Goal: Navigation & Orientation: Find specific page/section

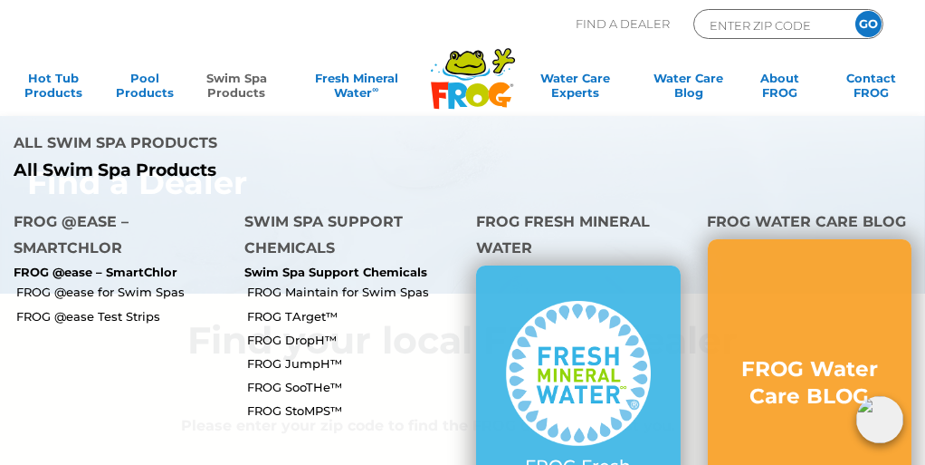
click at [232, 82] on link "Swim Spa Products" at bounding box center [237, 89] width 72 height 36
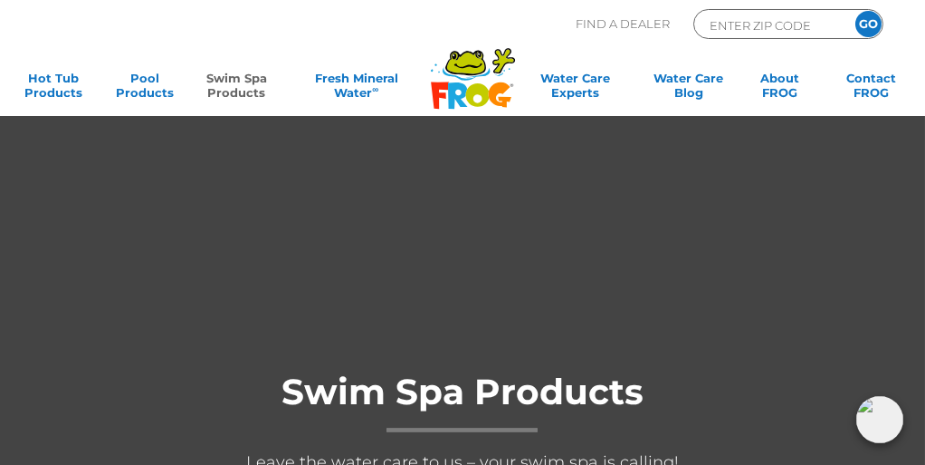
click at [462, 69] on icon at bounding box center [465, 63] width 37 height 23
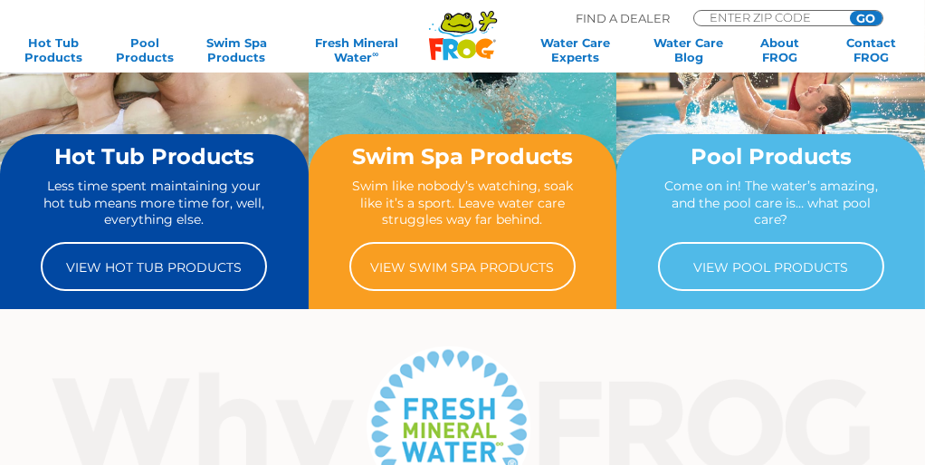
scroll to position [271, 0]
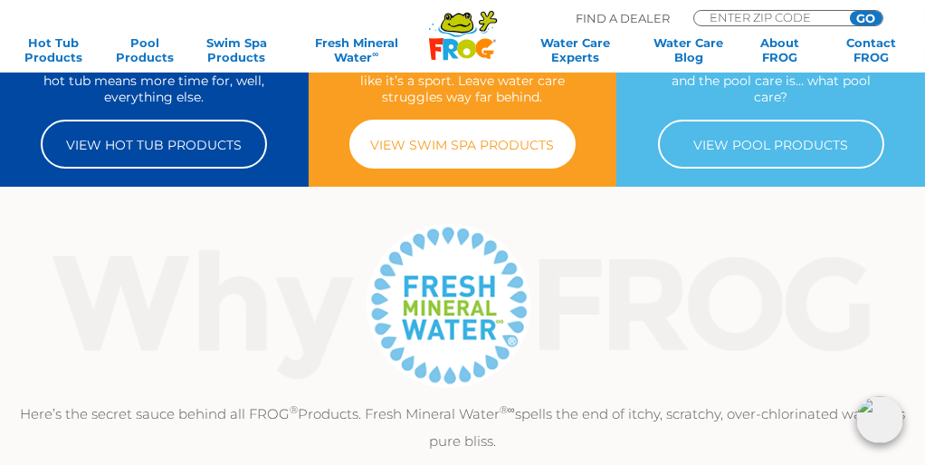
click at [467, 154] on link "View Swim Spa Products" at bounding box center [463, 144] width 226 height 49
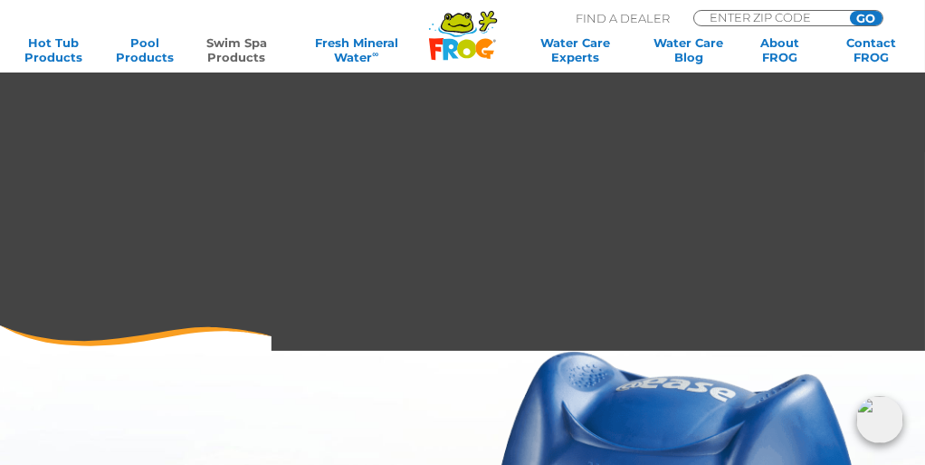
scroll to position [361, 0]
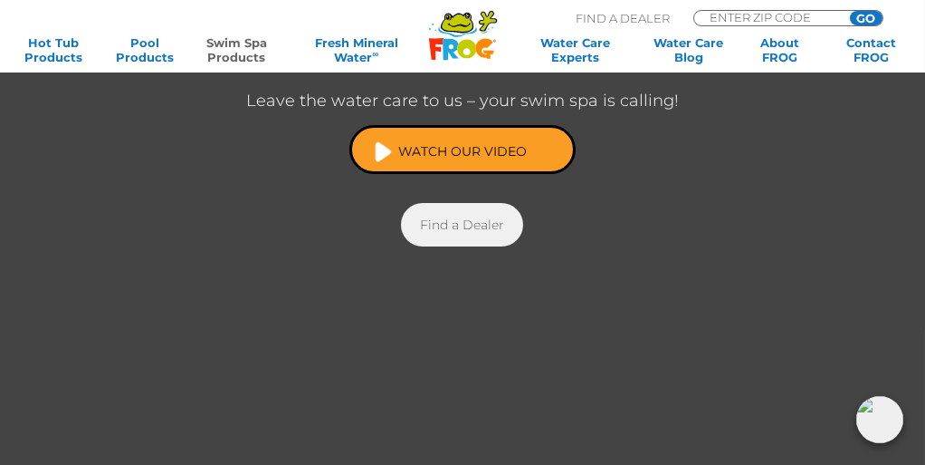
click at [451, 224] on link "Find a Dealer" at bounding box center [462, 224] width 122 height 43
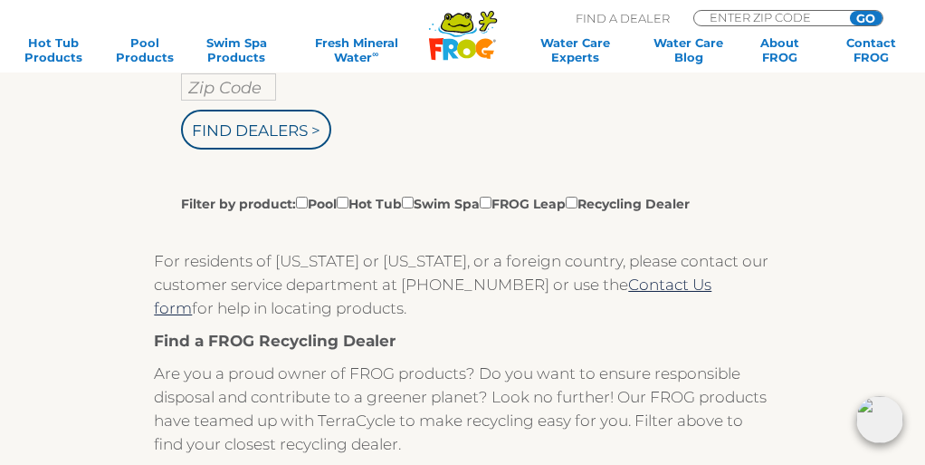
scroll to position [271, 0]
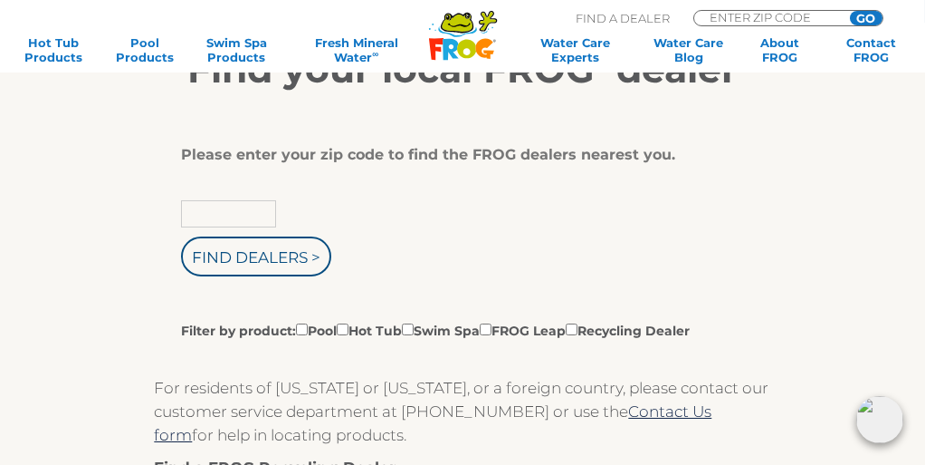
click at [223, 218] on input "text" at bounding box center [228, 213] width 95 height 27
type input "89403"
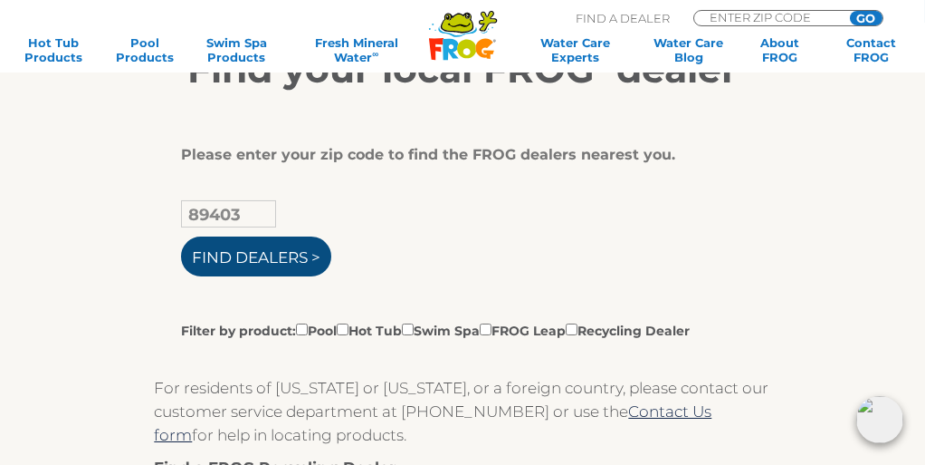
click at [274, 253] on input "Find Dealers >" at bounding box center [256, 256] width 150 height 40
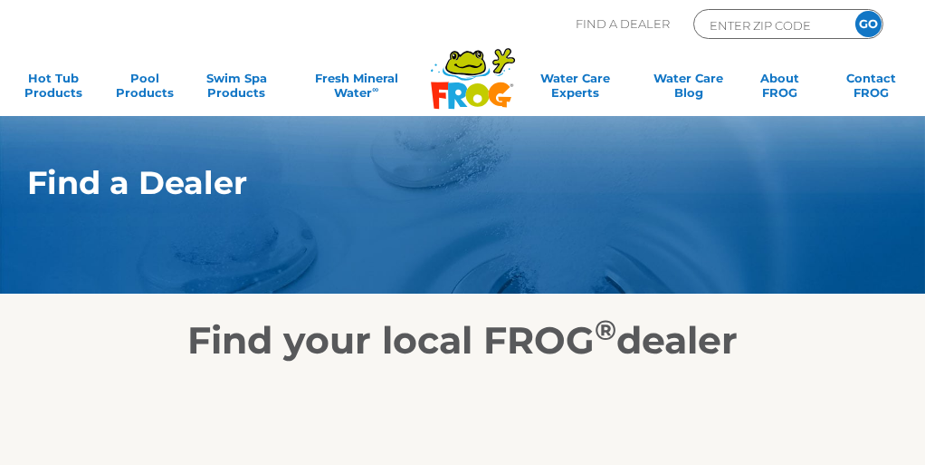
scroll to position [181, 0]
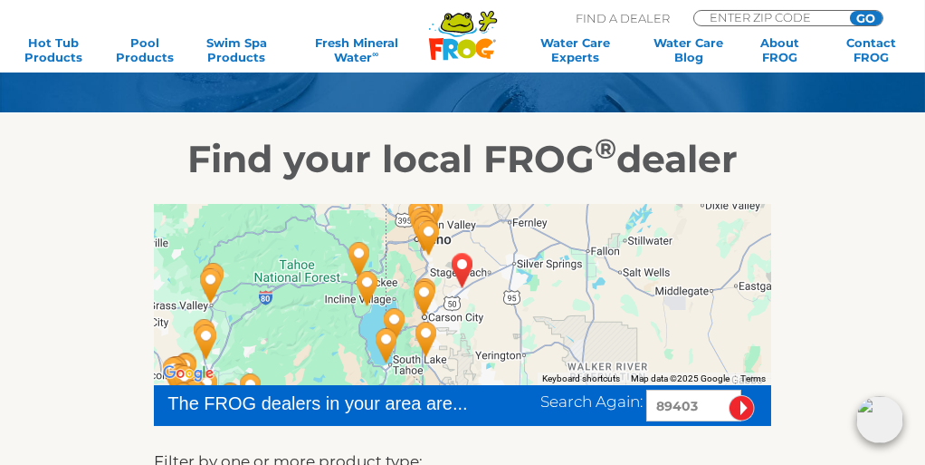
click at [462, 261] on img "DAYTON, NV 89403" at bounding box center [463, 269] width 56 height 63
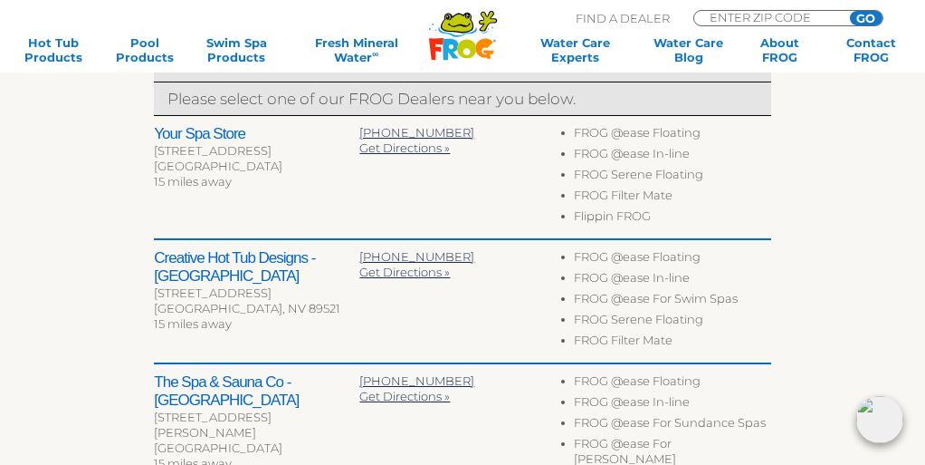
scroll to position [724, 0]
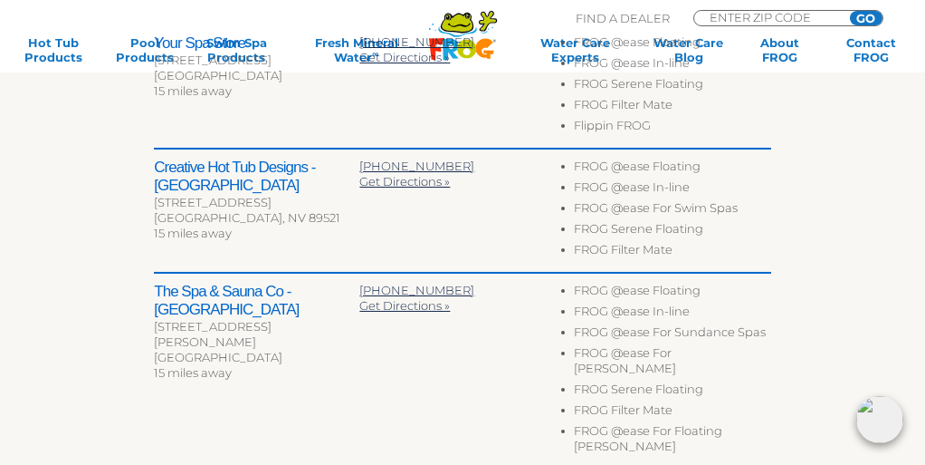
click at [269, 292] on h2 "The Spa & Sauna Co - Carson City" at bounding box center [257, 301] width 206 height 36
drag, startPoint x: 269, startPoint y: 292, endPoint x: 211, endPoint y: 302, distance: 58.8
click at [211, 302] on h2 "The Spa & Sauna Co - Carson City" at bounding box center [257, 301] width 206 height 36
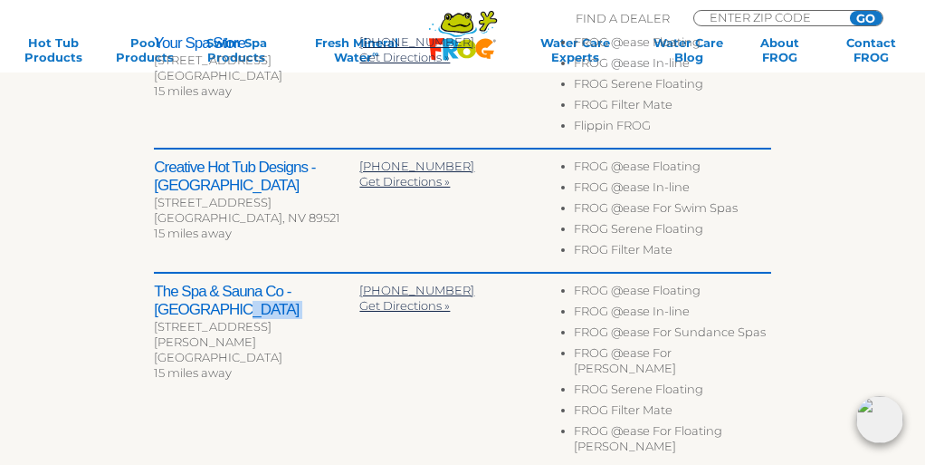
click at [211, 302] on h2 "The Spa & Sauna Co - Carson City" at bounding box center [257, 301] width 206 height 36
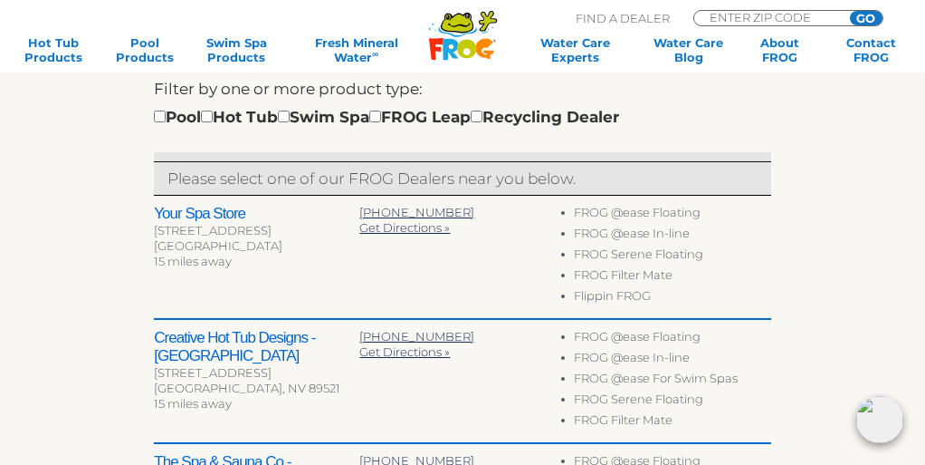
scroll to position [543, 0]
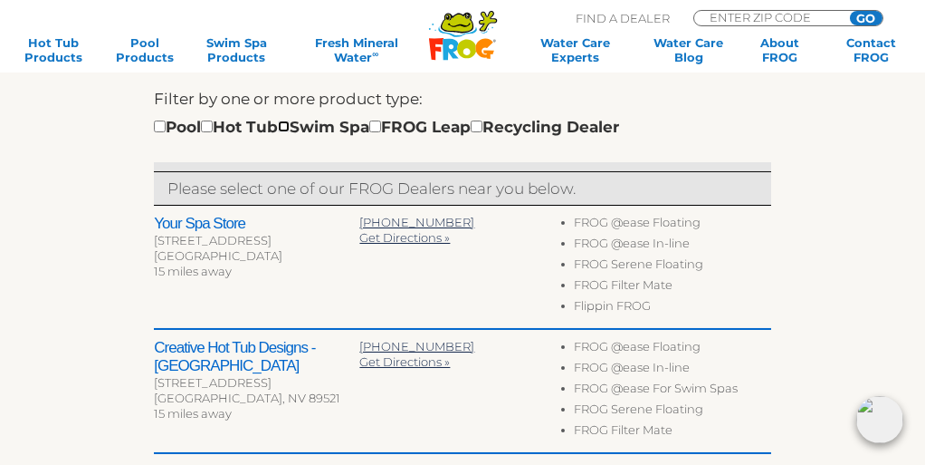
click at [290, 124] on input "checkbox" at bounding box center [284, 126] width 12 height 12
checkbox input "true"
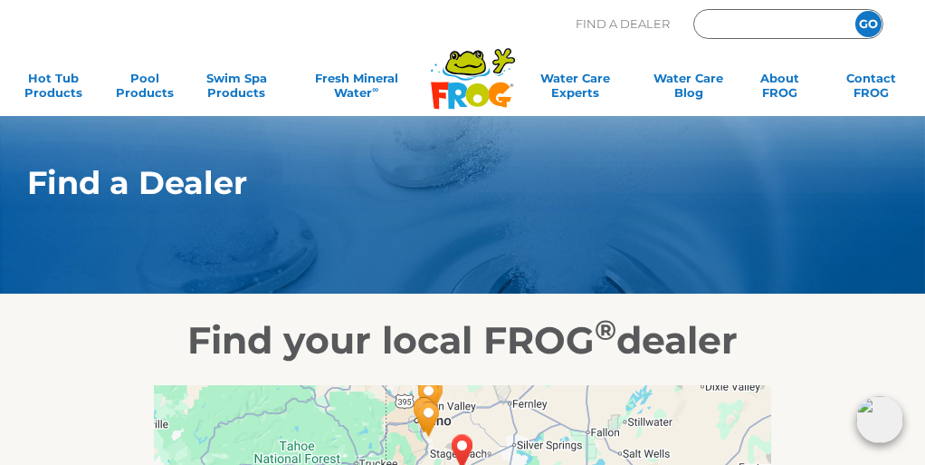
click at [718, 24] on input "Zip Code Form" at bounding box center [769, 24] width 122 height 21
type input "89403"
click at [864, 24] on input "GO" at bounding box center [869, 24] width 26 height 26
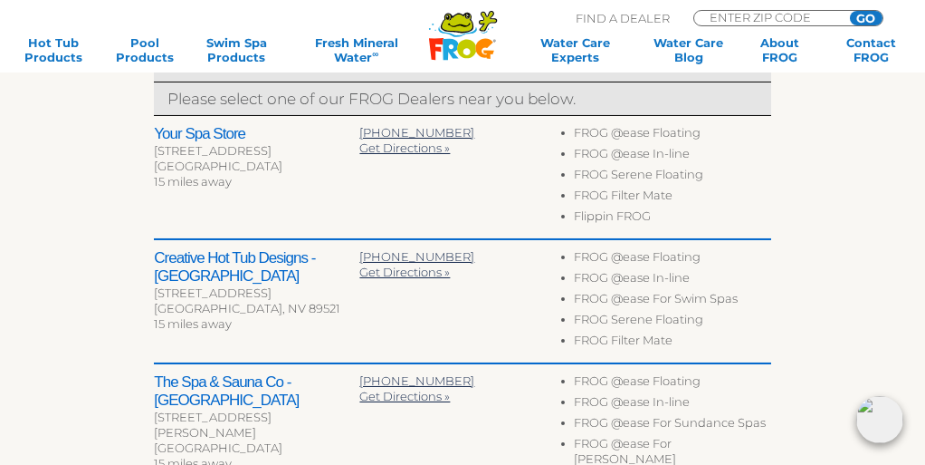
scroll to position [724, 0]
